Goal: Task Accomplishment & Management: Manage account settings

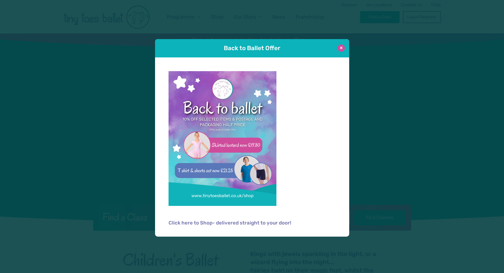
click at [342, 47] on button at bounding box center [341, 48] width 7 height 7
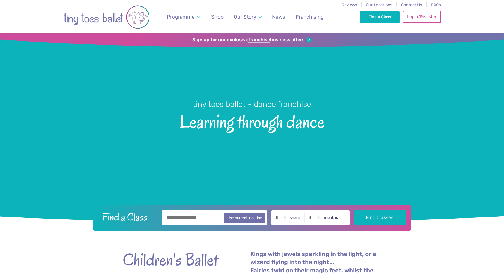
click at [424, 18] on link "Login/Register" at bounding box center [422, 17] width 38 height 12
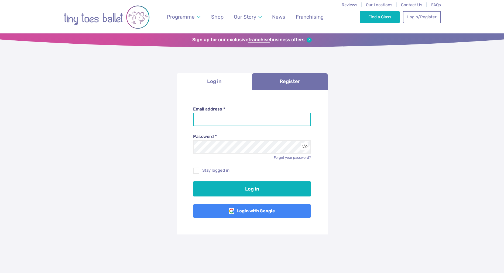
click at [234, 117] on input "Email address *" at bounding box center [252, 119] width 118 height 13
type input "**********"
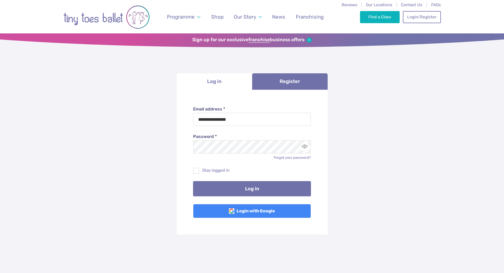
click at [260, 187] on button "Log in" at bounding box center [252, 188] width 118 height 15
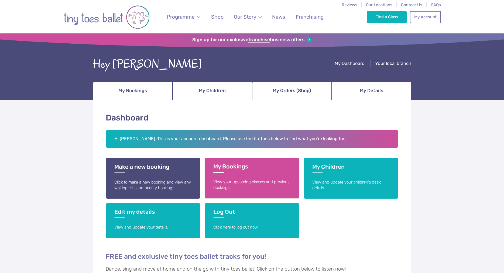
click at [232, 174] on link "My Bookings View your upcoming classes and previous bookings." at bounding box center [252, 178] width 95 height 41
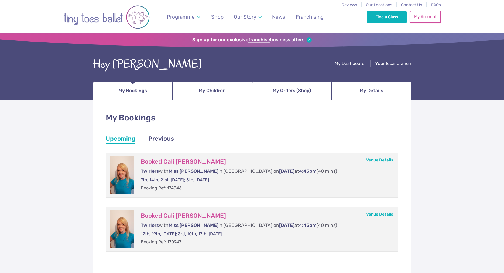
click at [426, 16] on link "My Account" at bounding box center [425, 17] width 31 height 12
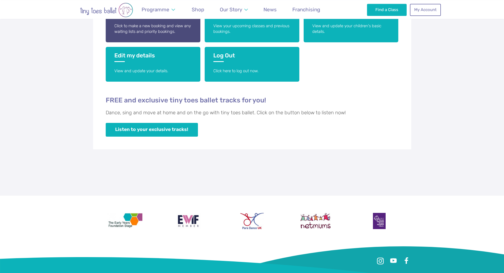
scroll to position [138, 0]
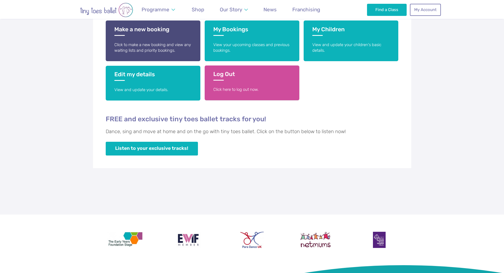
click at [243, 84] on link "Log Out Click here to log out now." at bounding box center [252, 83] width 95 height 35
